Goal: Task Accomplishment & Management: Manage account settings

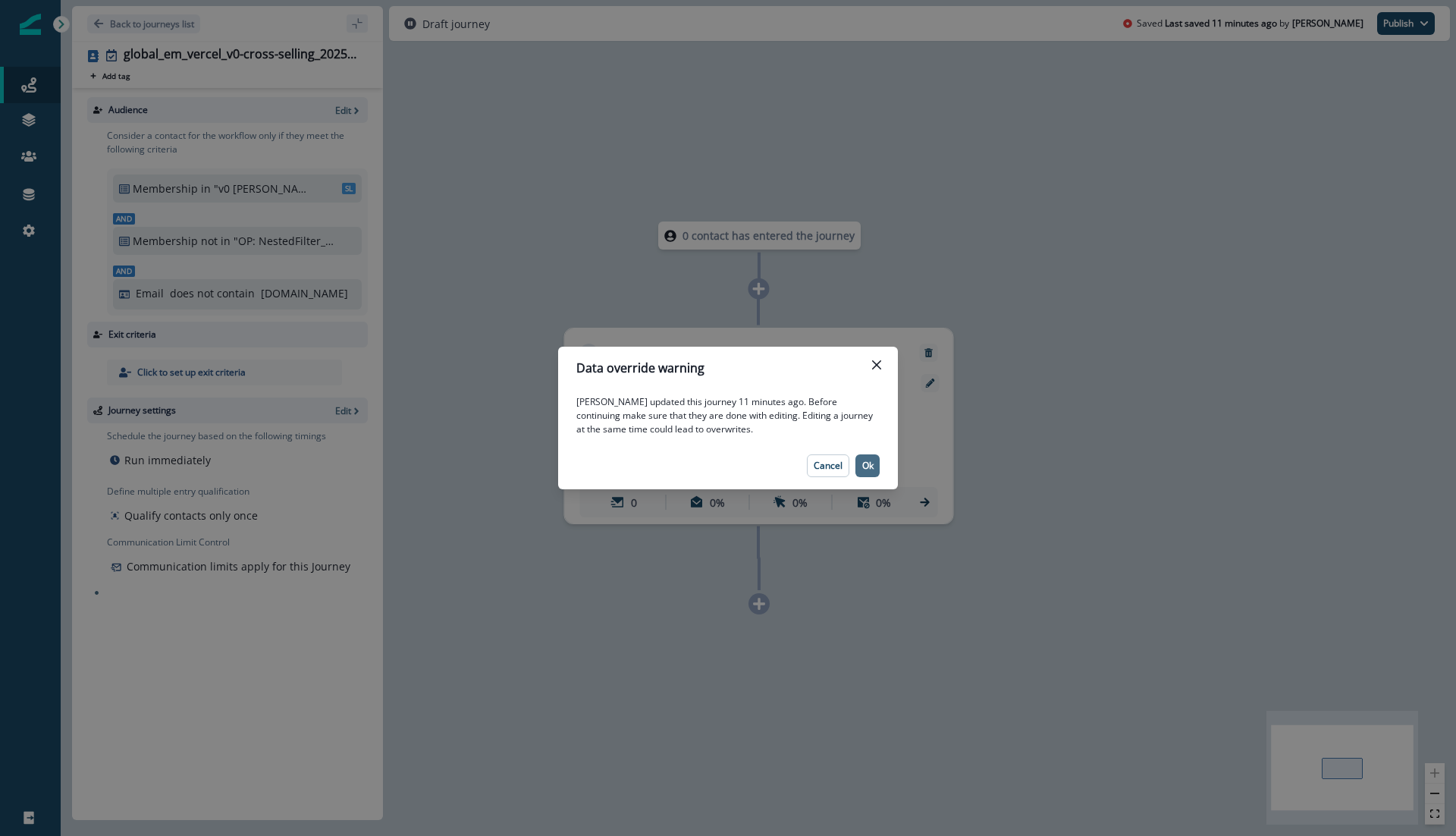
click at [873, 471] on button "Ok" at bounding box center [868, 466] width 24 height 23
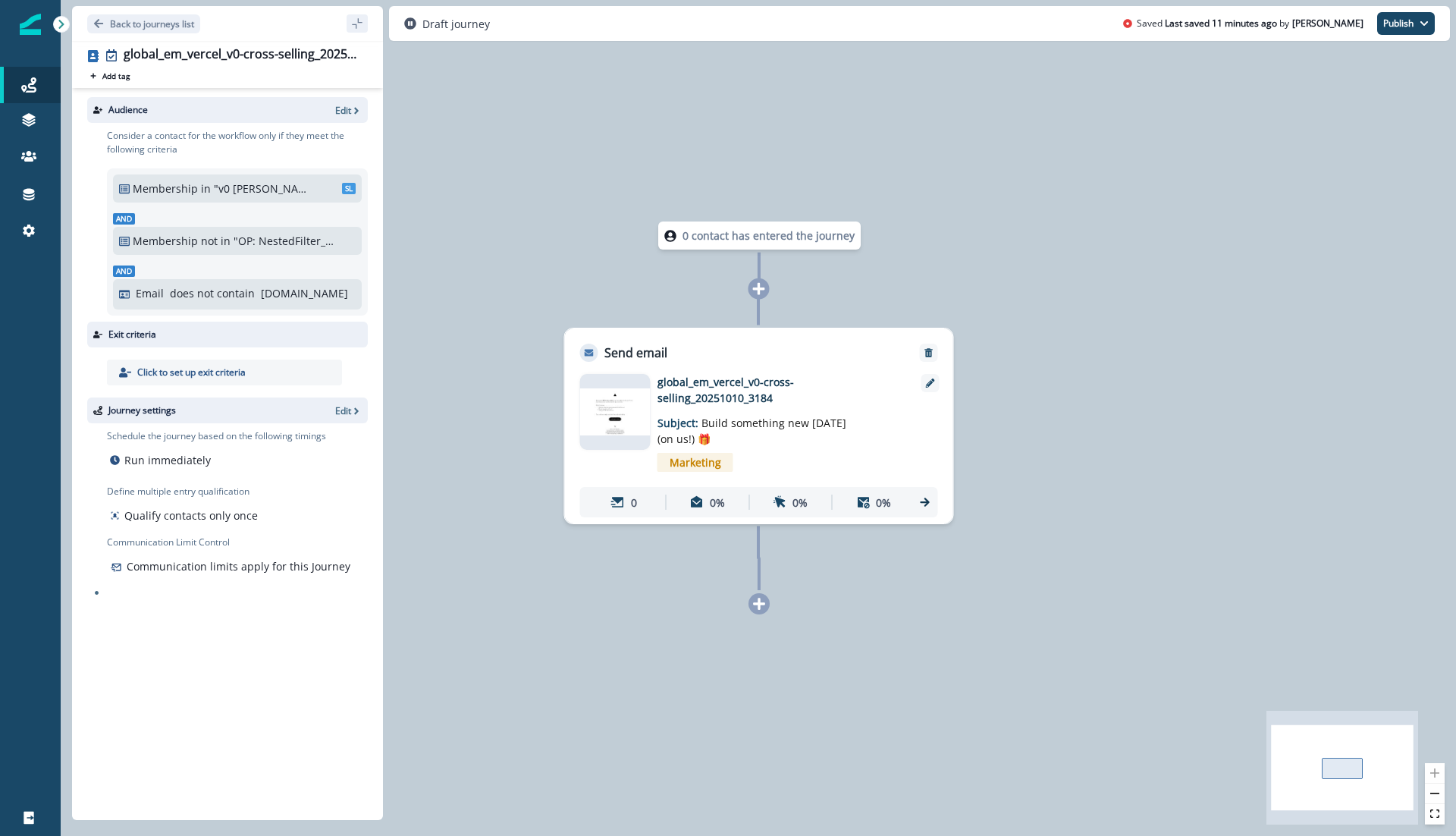
click at [624, 395] on img at bounding box center [615, 412] width 71 height 47
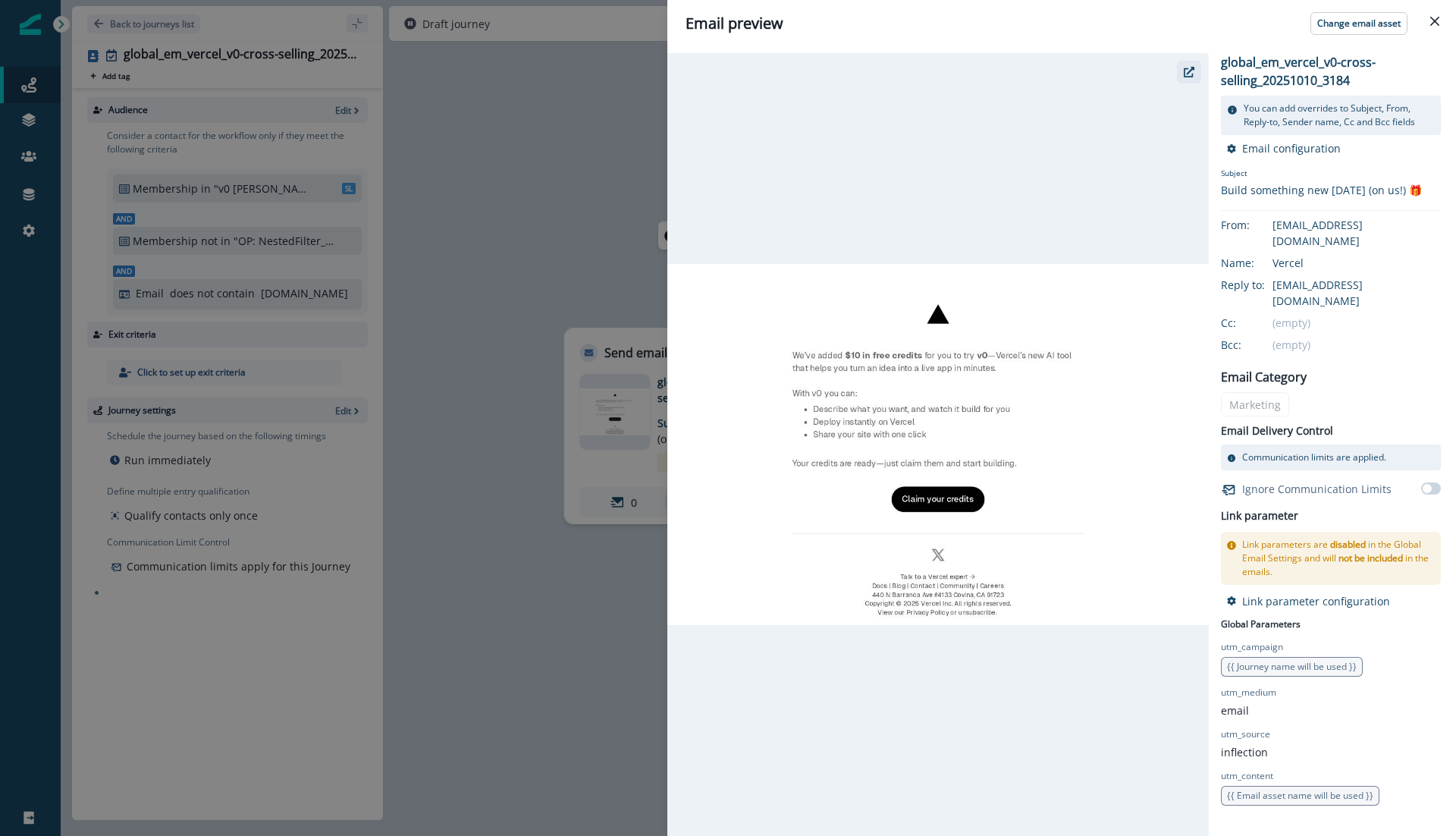
click at [1189, 71] on icon "button" at bounding box center [1189, 72] width 11 height 11
click at [614, 266] on div "Email preview Change email asset global_em_vercel_v0-cross-selling_20251010_318…" at bounding box center [728, 418] width 1456 height 836
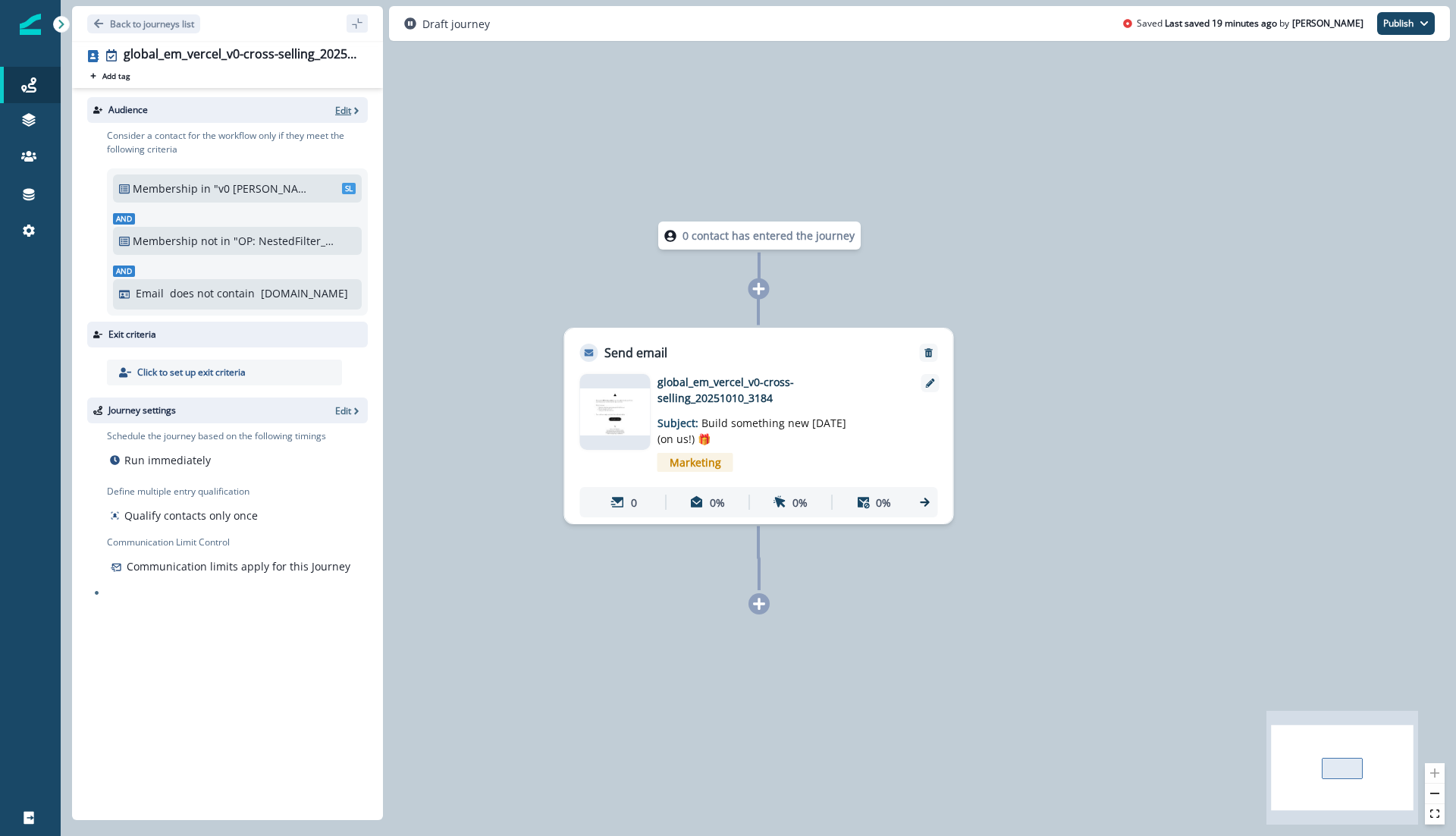
click at [335, 110] on p "Edit" at bounding box center [343, 110] width 16 height 13
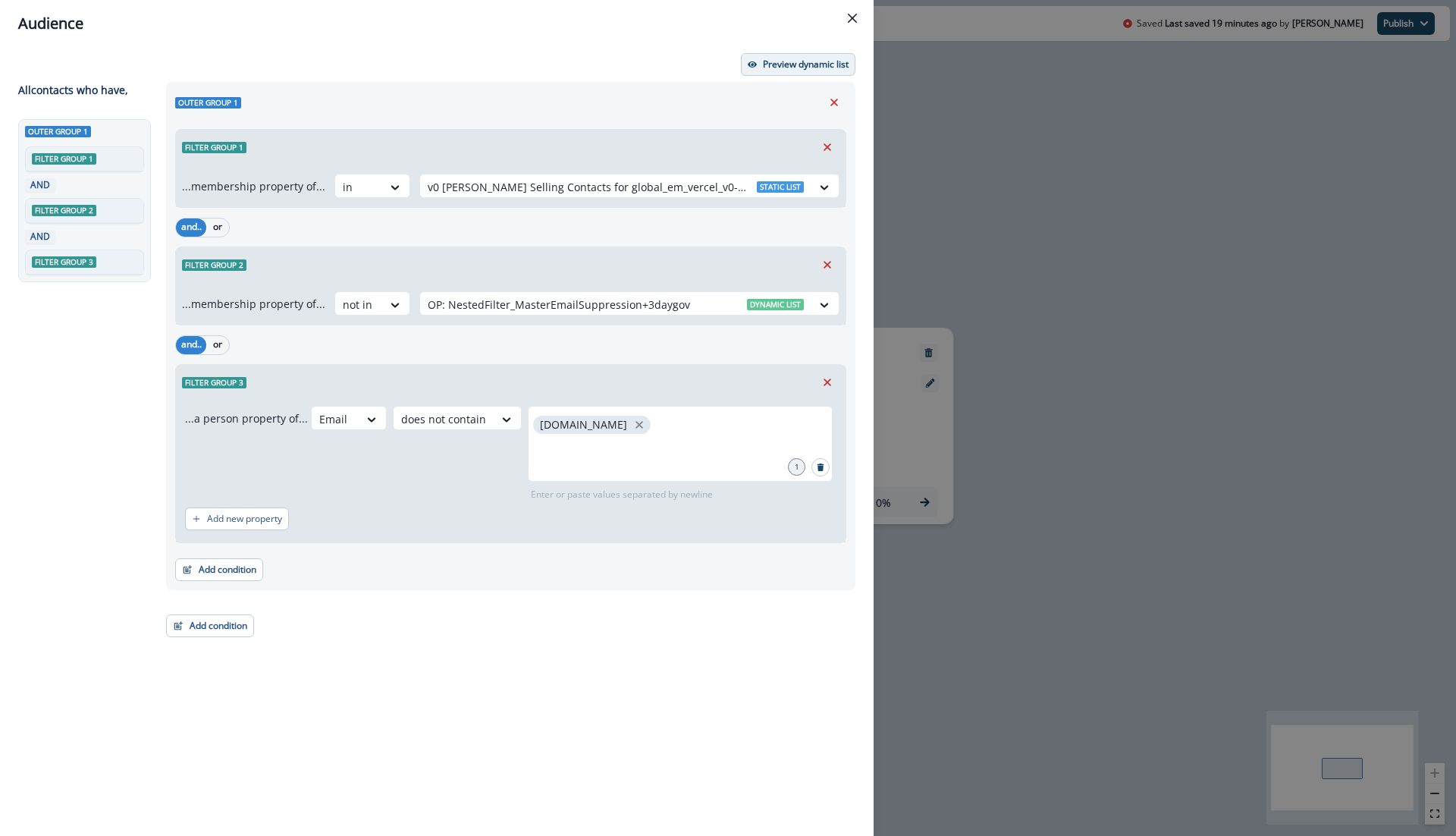
click at [792, 60] on p "Preview dynamic list" at bounding box center [806, 64] width 86 height 11
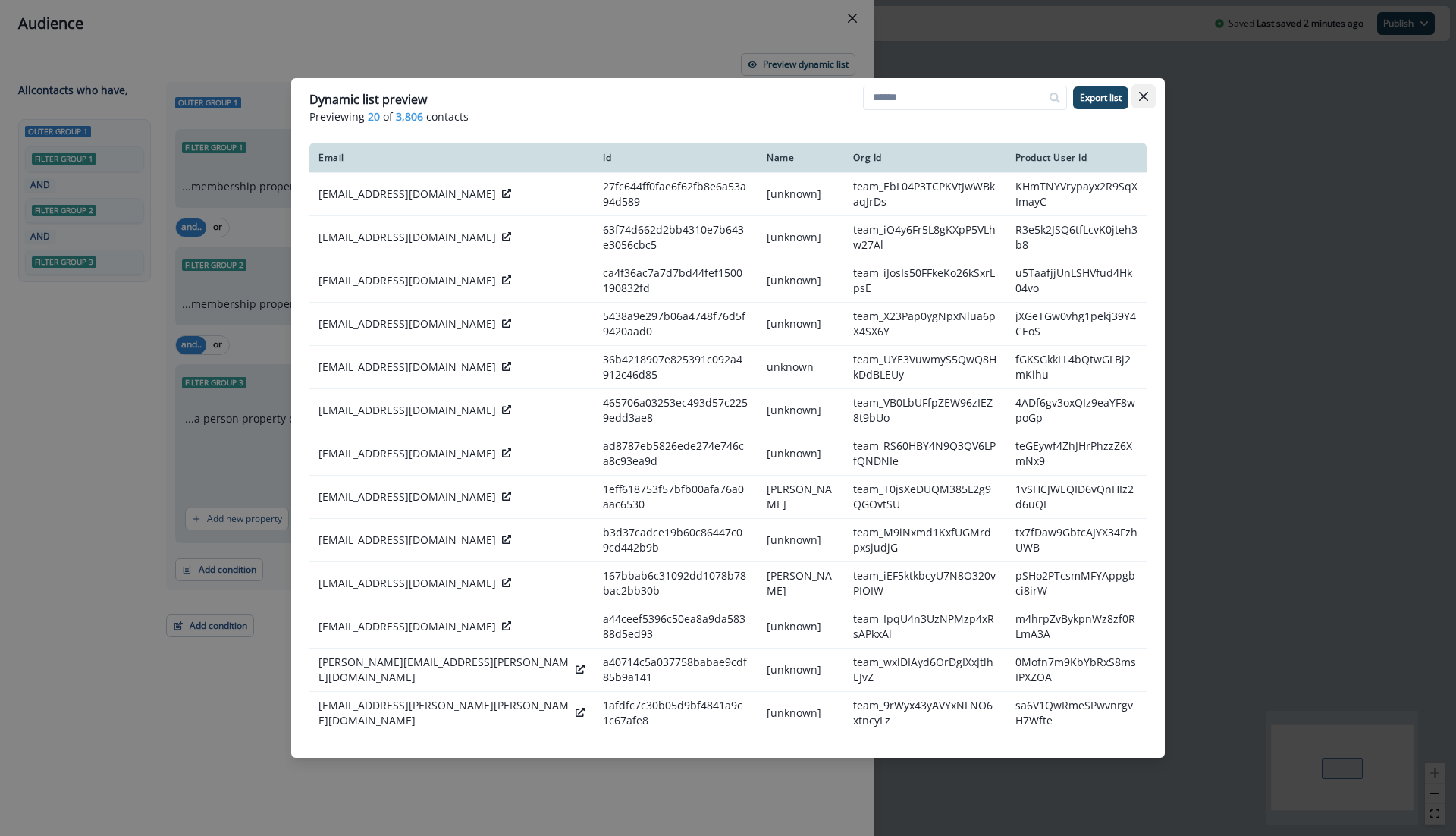
click at [1143, 94] on icon "Close" at bounding box center [1143, 96] width 9 height 9
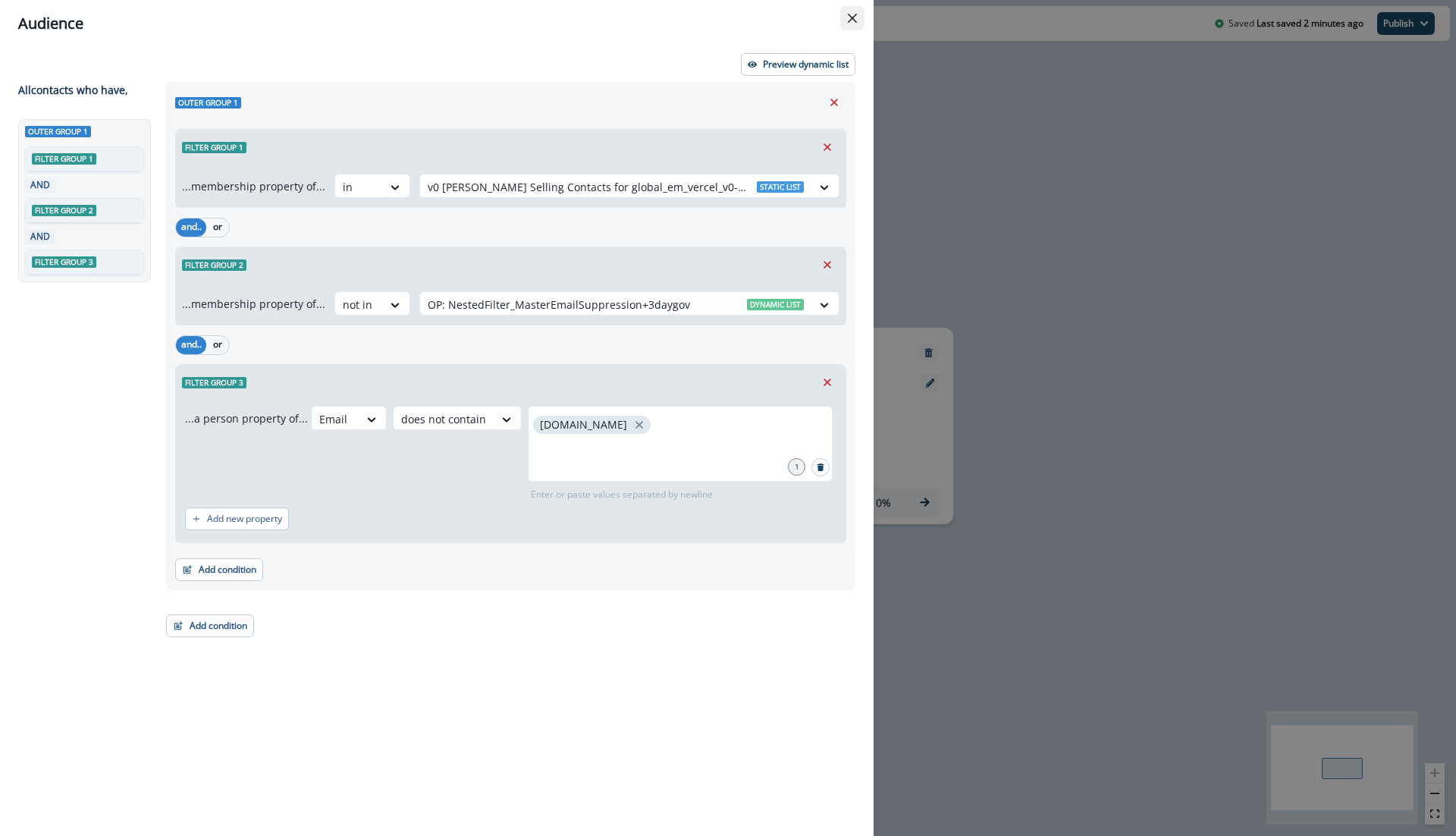
click at [857, 14] on button "Close" at bounding box center [853, 18] width 24 height 24
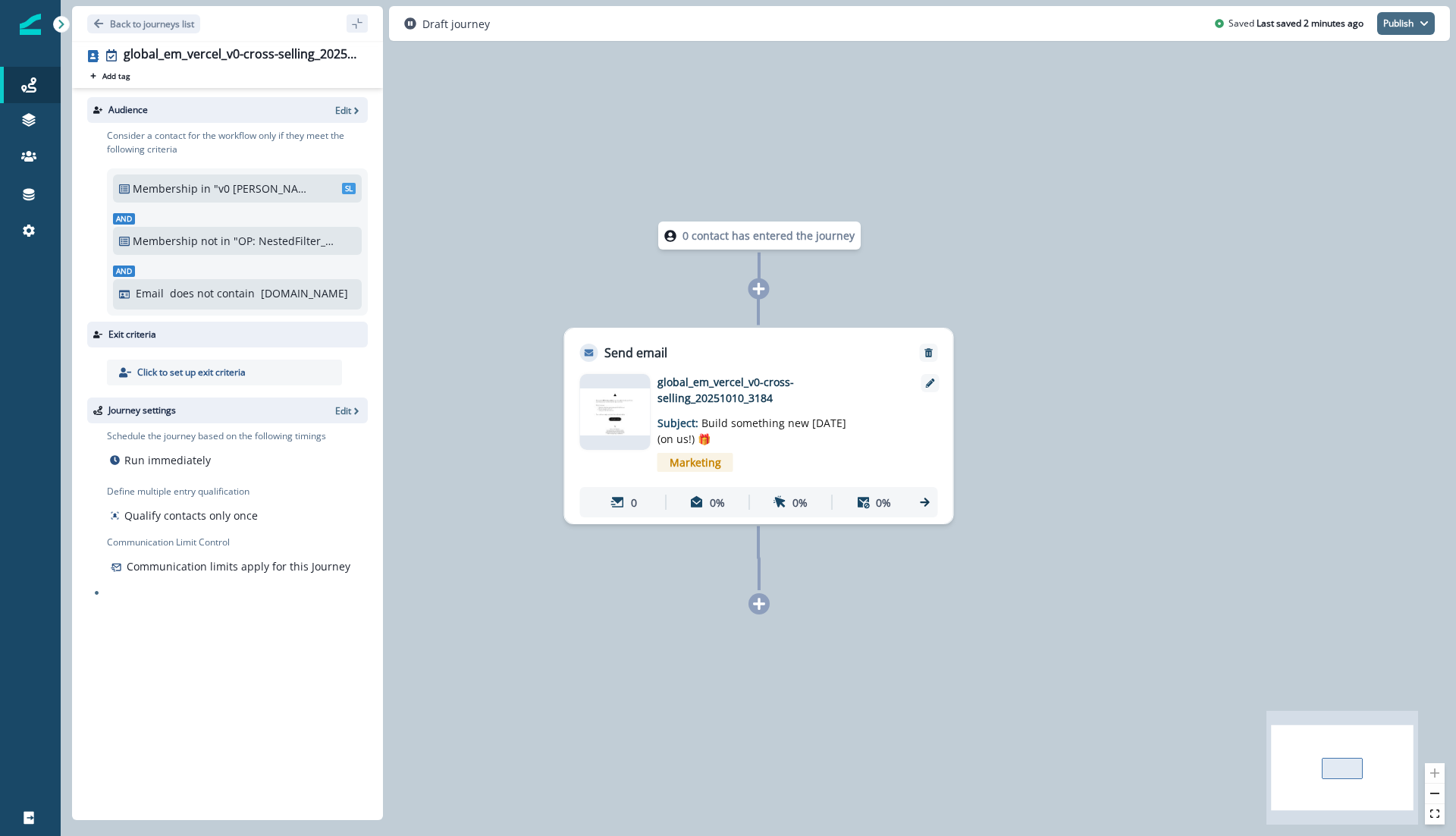
click at [1402, 20] on button "Publish" at bounding box center [1406, 24] width 58 height 23
click at [1348, 58] on button "as active journey" at bounding box center [1350, 61] width 168 height 27
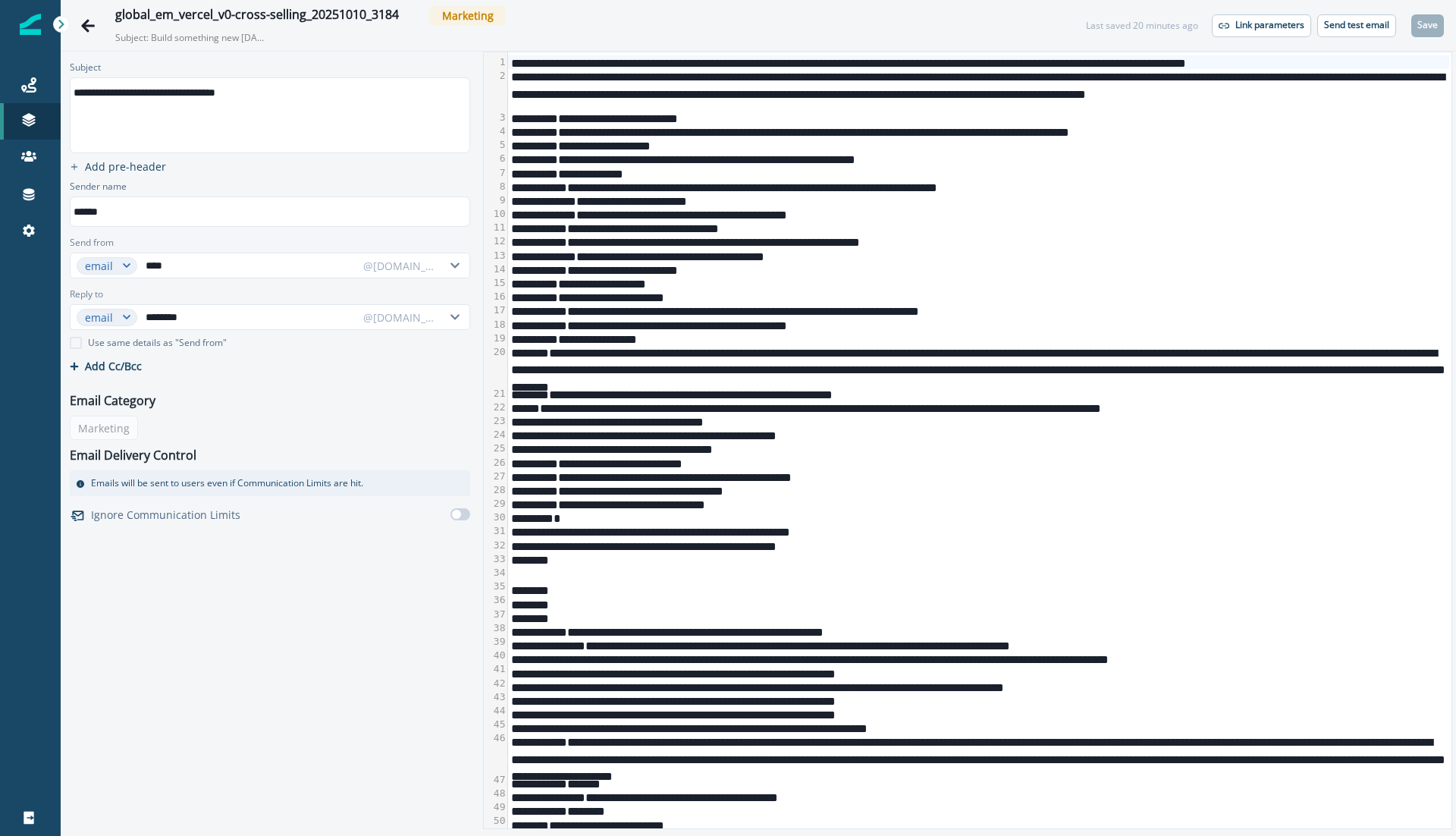
click at [684, 199] on div "**********" at bounding box center [980, 200] width 942 height 14
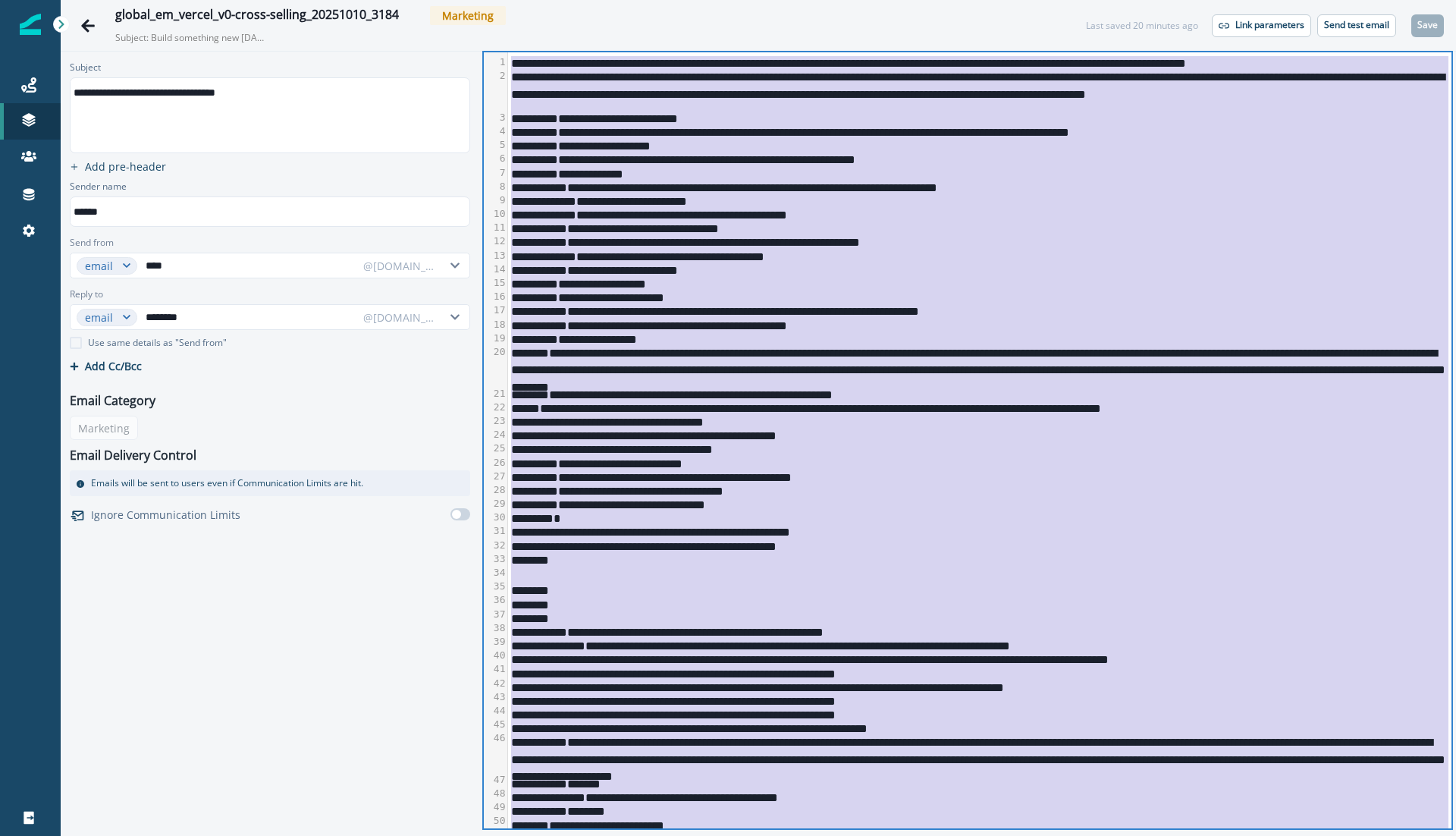
copy div "**********"
click at [1354, 28] on p "Send test email" at bounding box center [1357, 25] width 65 height 11
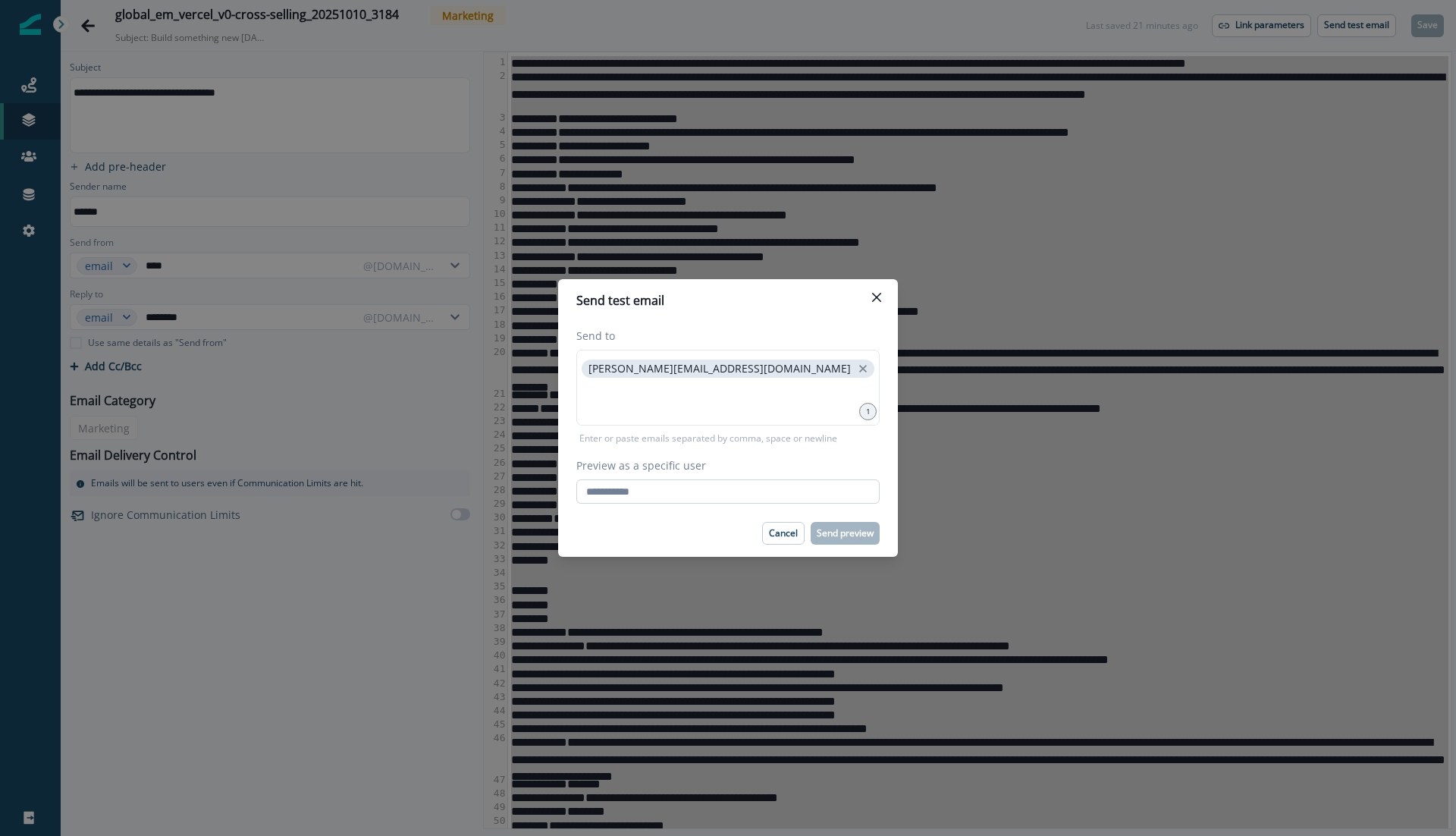
click at [660, 490] on input "Preview as a specific user" at bounding box center [728, 492] width 303 height 24
type input "**********"
click at [701, 529] on div "Cancel Send preview" at bounding box center [728, 533] width 303 height 23
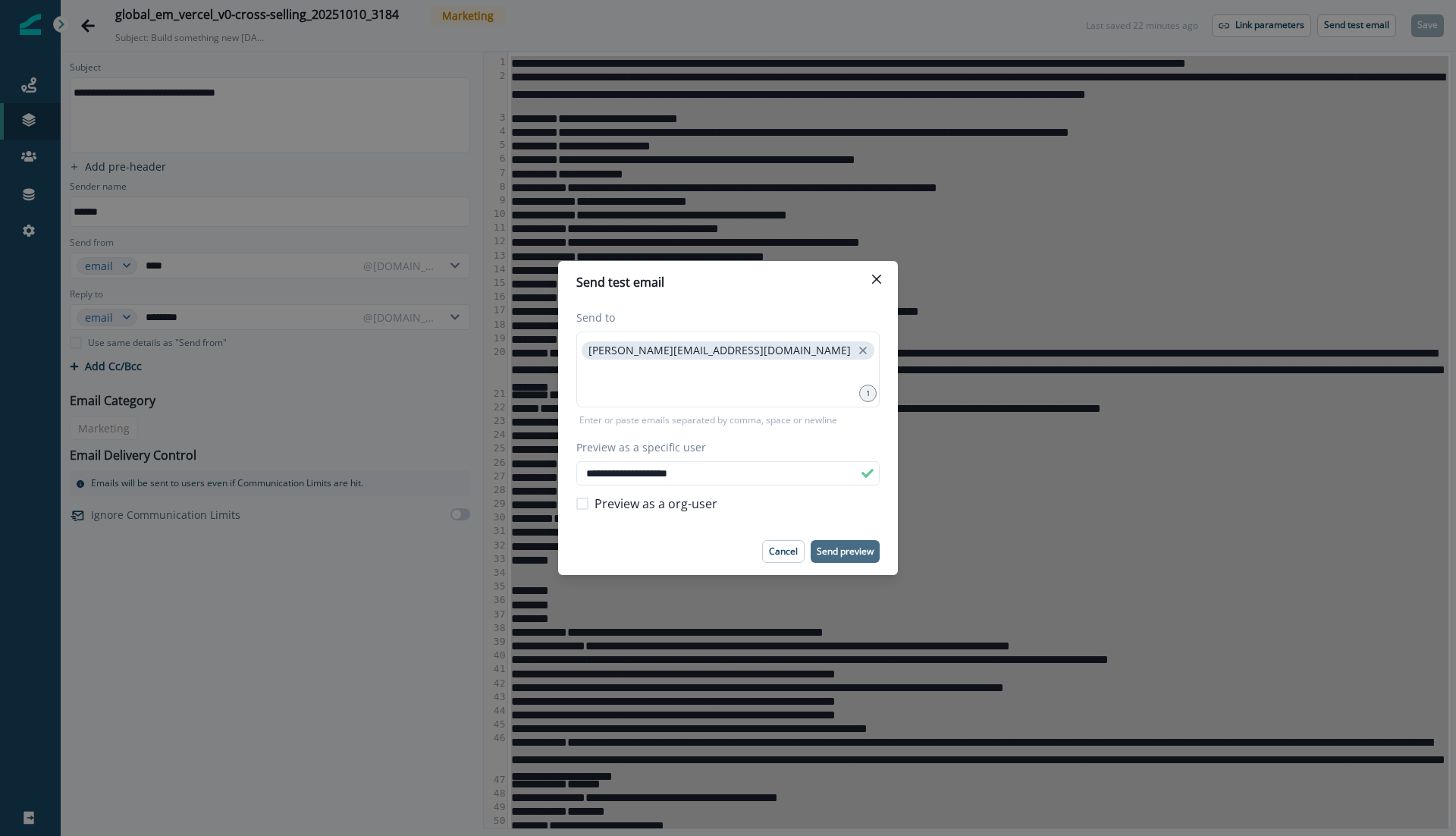
click at [844, 548] on p "Send preview" at bounding box center [845, 552] width 57 height 11
